Goal: Complete application form

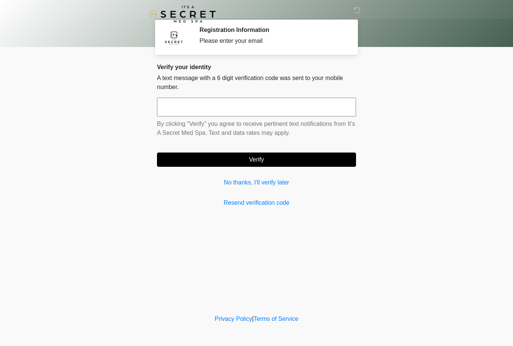
click at [268, 183] on link "No thanks, I'll verify later" at bounding box center [256, 182] width 199 height 9
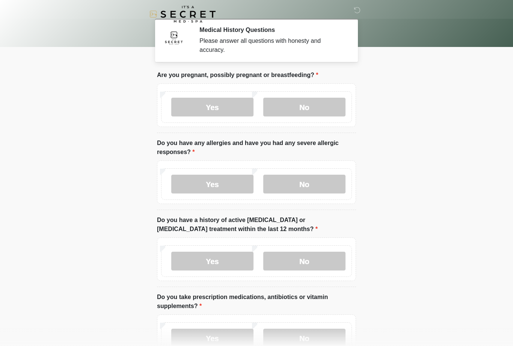
click at [217, 112] on label "Yes" at bounding box center [212, 107] width 82 height 19
click at [302, 110] on label "No" at bounding box center [304, 107] width 82 height 19
click at [314, 193] on label "No" at bounding box center [304, 183] width 82 height 19
click at [316, 262] on label "No" at bounding box center [304, 260] width 82 height 19
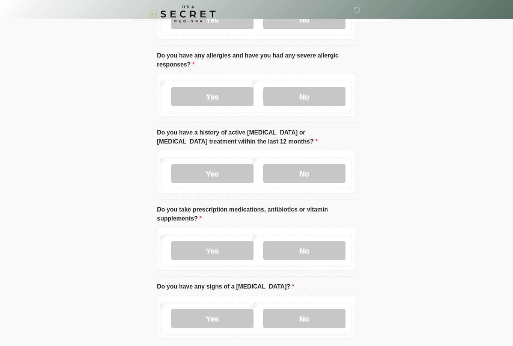
scroll to position [86, 0]
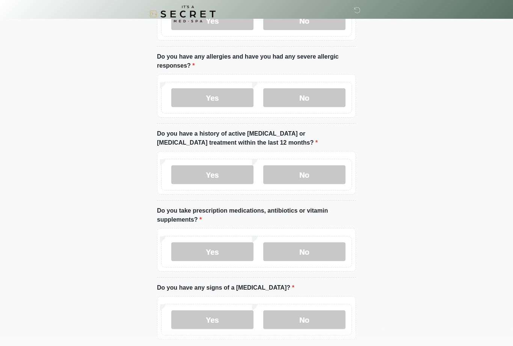
click at [238, 257] on label "Yes" at bounding box center [212, 251] width 82 height 19
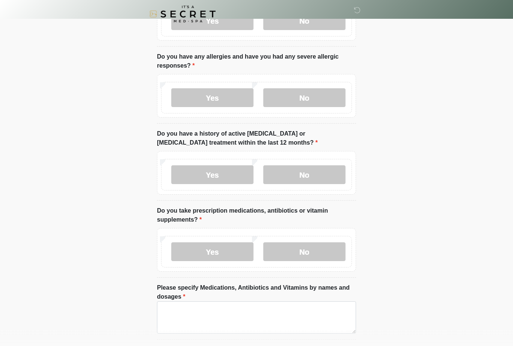
scroll to position [86, 0]
click at [239, 317] on textarea "Please specify Medications, Antibiotics and Vitamins by names and dosages" at bounding box center [256, 317] width 199 height 32
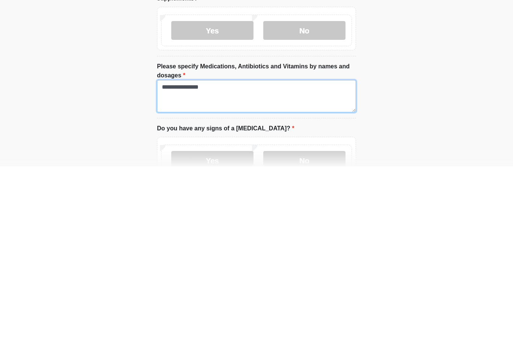
type textarea "**********"
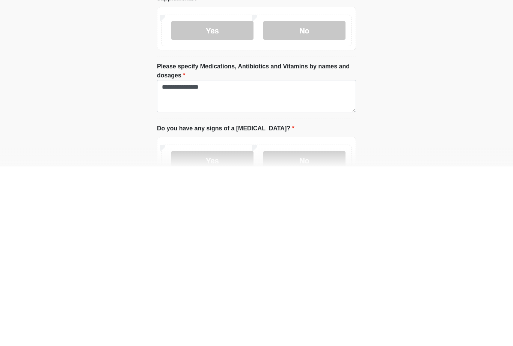
click at [314, 330] on label "No" at bounding box center [304, 339] width 82 height 19
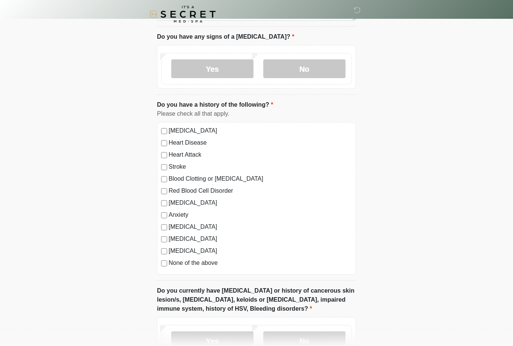
scroll to position [405, 0]
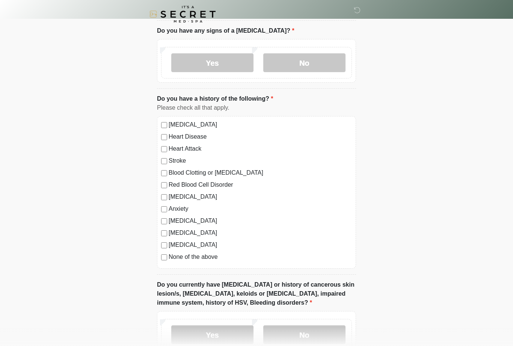
click at [164, 262] on div "[MEDICAL_DATA] Heart Disease Heart Attack Stroke Blood Clotting or [MEDICAL_DAT…" at bounding box center [256, 192] width 199 height 152
click at [171, 259] on label "None of the above" at bounding box center [259, 256] width 183 height 9
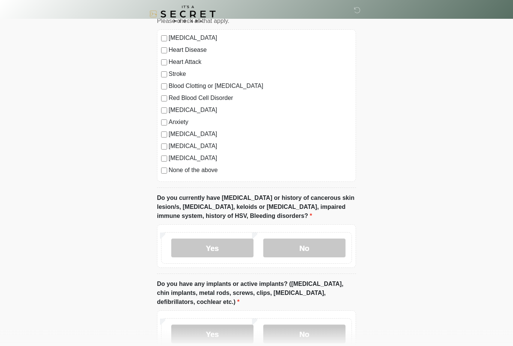
click at [304, 242] on label "No" at bounding box center [304, 248] width 82 height 19
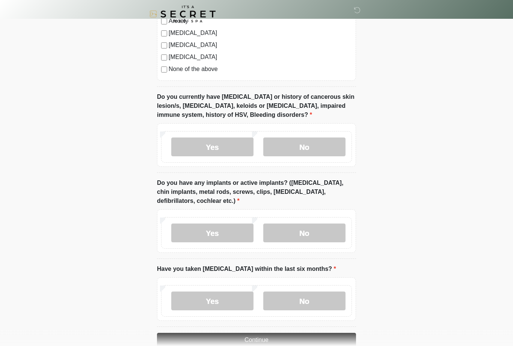
scroll to position [594, 0]
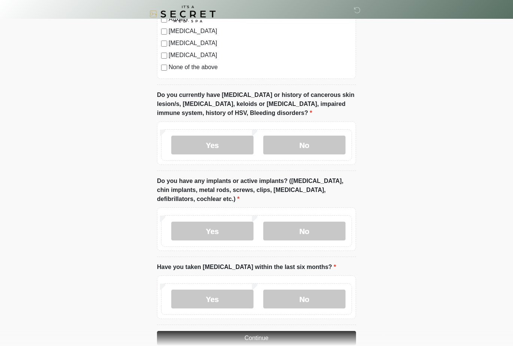
click at [316, 231] on label "No" at bounding box center [304, 231] width 82 height 19
click at [317, 303] on label "No" at bounding box center [304, 298] width 82 height 19
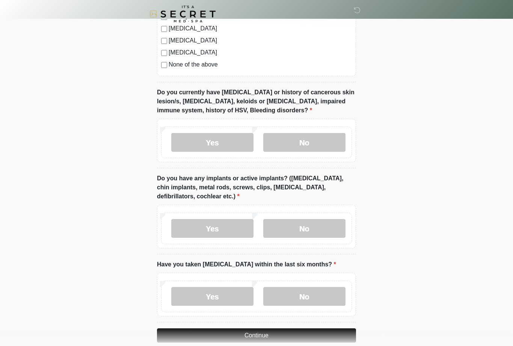
scroll to position [608, 0]
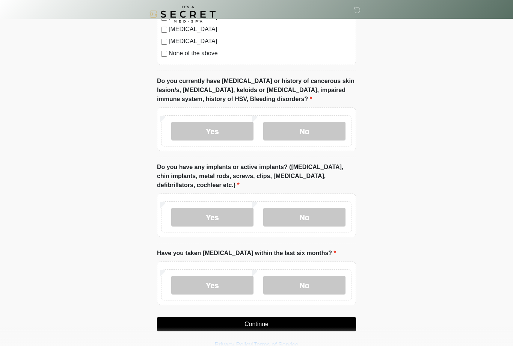
click at [317, 328] on button "Continue" at bounding box center [256, 324] width 199 height 14
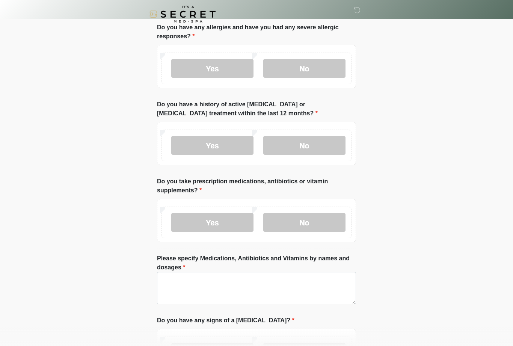
scroll to position [0, 0]
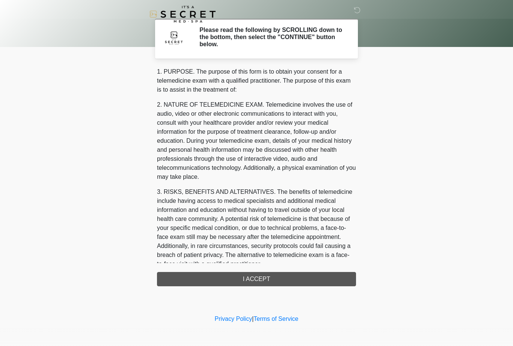
click at [281, 277] on div "1. PURPOSE. The purpose of this form is to obtain your consent for a telemedici…" at bounding box center [256, 176] width 199 height 219
click at [286, 282] on div "1. PURPOSE. The purpose of this form is to obtain your consent for a telemedici…" at bounding box center [256, 176] width 199 height 219
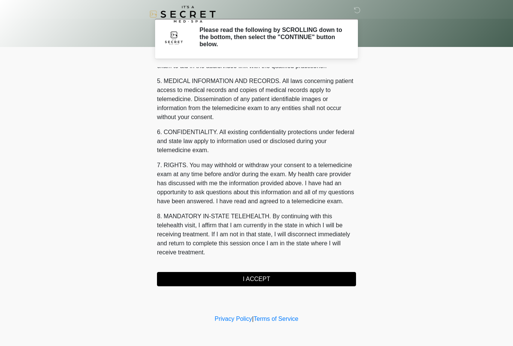
scroll to position [240, 0]
click at [318, 279] on button "I ACCEPT" at bounding box center [256, 279] width 199 height 14
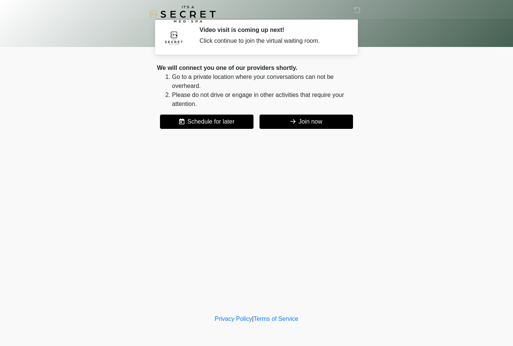
click at [336, 123] on button "Join now" at bounding box center [305, 121] width 93 height 14
